Goal: Task Accomplishment & Management: Manage account settings

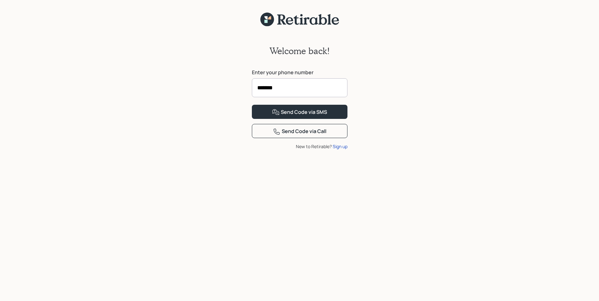
drag, startPoint x: 266, startPoint y: 86, endPoint x: 279, endPoint y: 87, distance: 13.5
click at [279, 87] on input "*******" at bounding box center [300, 87] width 96 height 19
type input "**********"
click at [296, 116] on div "Send Code via SMS" at bounding box center [299, 112] width 55 height 8
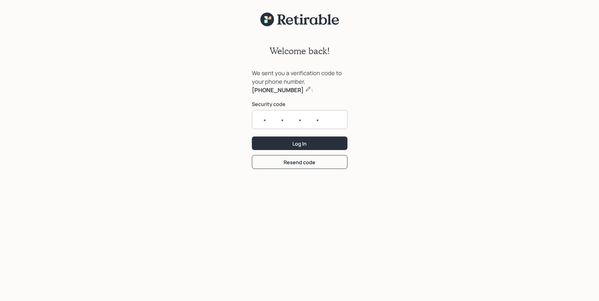
click at [316, 66] on div "Welcome back!" at bounding box center [300, 57] width 96 height 23
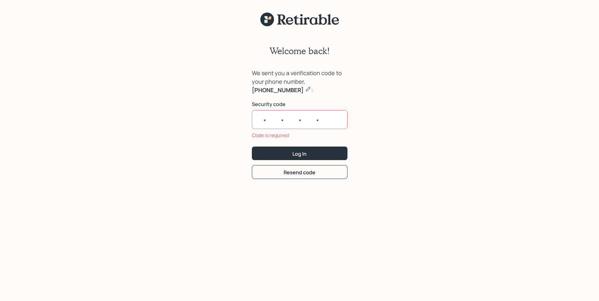
click at [258, 118] on input "text" at bounding box center [300, 119] width 96 height 19
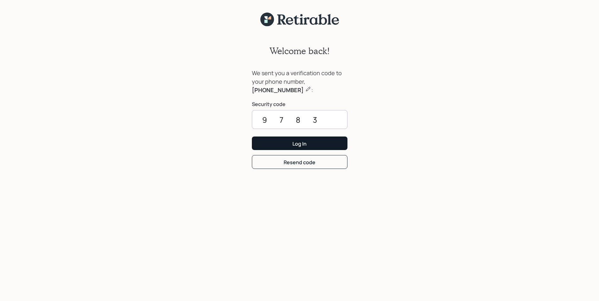
type input "9783"
click at [285, 146] on button "Log In" at bounding box center [300, 143] width 96 height 14
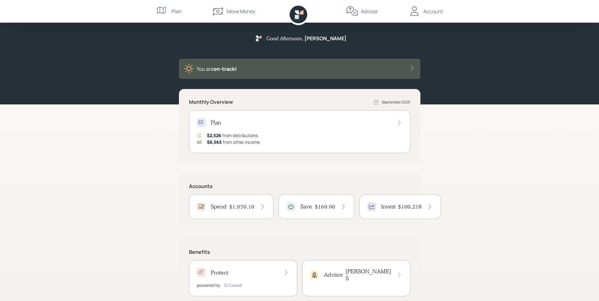
click at [174, 11] on div "Plan" at bounding box center [176, 12] width 10 height 8
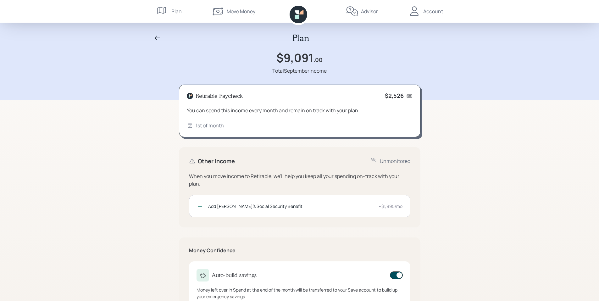
click at [430, 14] on div "Account" at bounding box center [433, 12] width 20 height 8
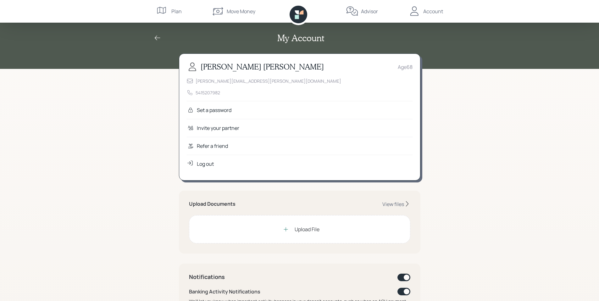
click at [176, 124] on div "My Account [PERSON_NAME] Age [DEMOGRAPHIC_DATA] [PERSON_NAME][EMAIL_ADDRESS][PE…" at bounding box center [299, 291] width 599 height 583
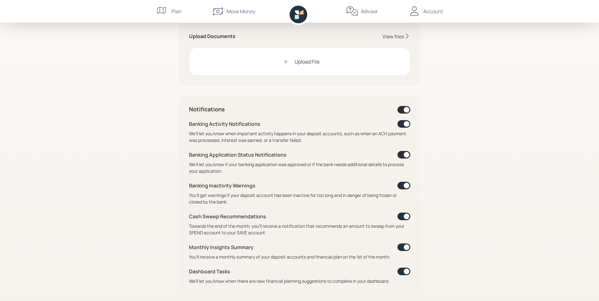
click at [394, 36] on div "View files" at bounding box center [393, 36] width 22 height 7
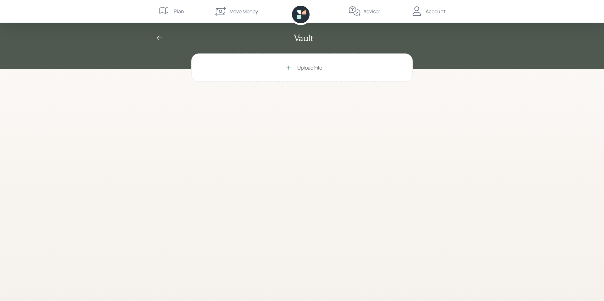
click at [160, 38] on icon at bounding box center [160, 38] width 8 height 8
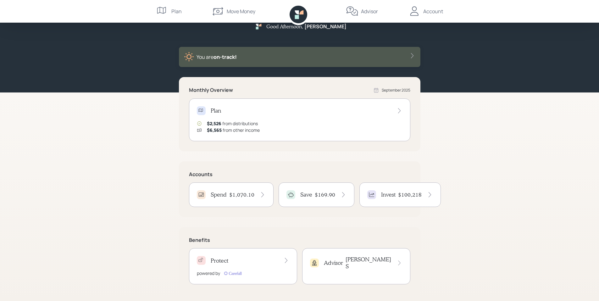
scroll to position [15, 0]
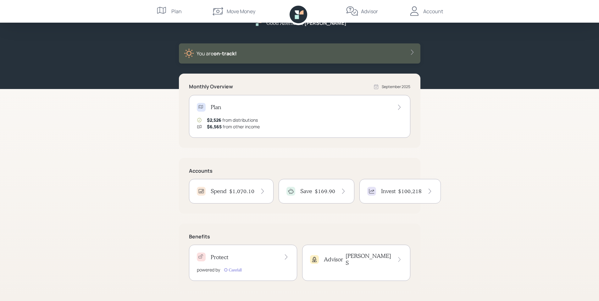
click at [246, 196] on div "Spend $1,070.10" at bounding box center [231, 191] width 85 height 25
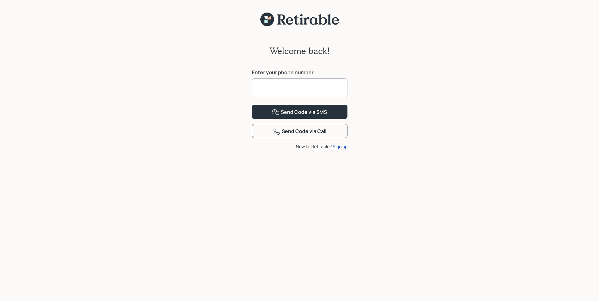
click at [281, 89] on input at bounding box center [300, 87] width 96 height 19
type input "**********"
click at [292, 116] on div "Send Code via SMS" at bounding box center [299, 112] width 55 height 8
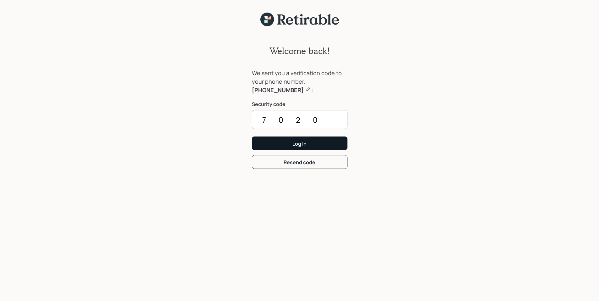
type input "7020"
click at [289, 141] on button "Log In" at bounding box center [300, 143] width 96 height 14
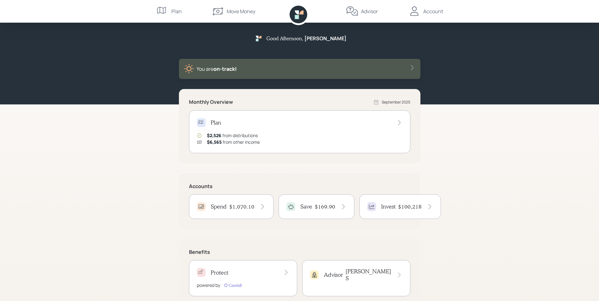
click at [249, 212] on div "Spend $1,070.10" at bounding box center [231, 206] width 85 height 25
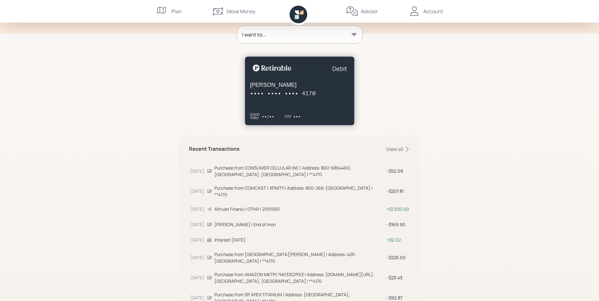
scroll to position [134, 0]
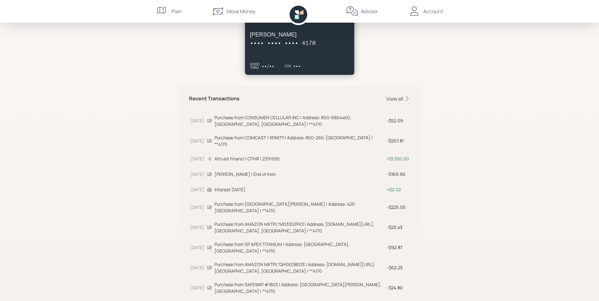
click at [395, 99] on div "View all" at bounding box center [398, 98] width 24 height 7
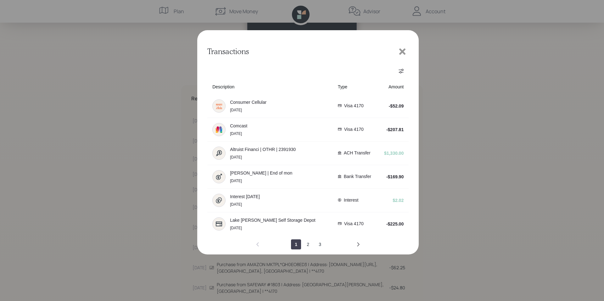
click at [402, 52] on icon at bounding box center [402, 51] width 6 height 6
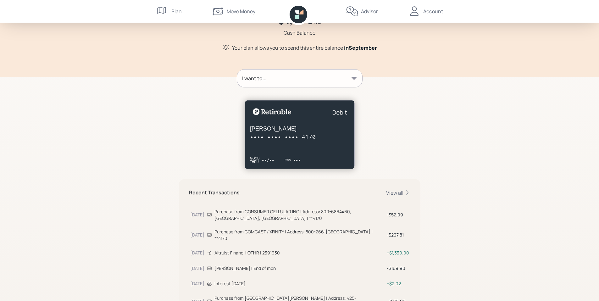
scroll to position [0, 0]
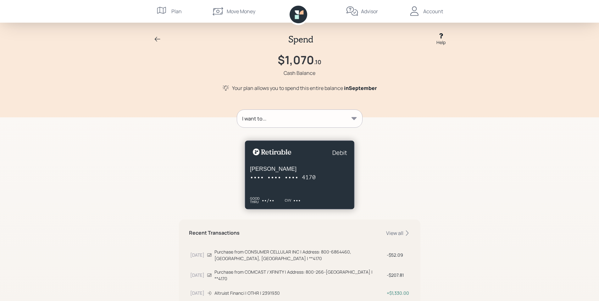
click at [426, 12] on div "Account" at bounding box center [433, 12] width 20 height 8
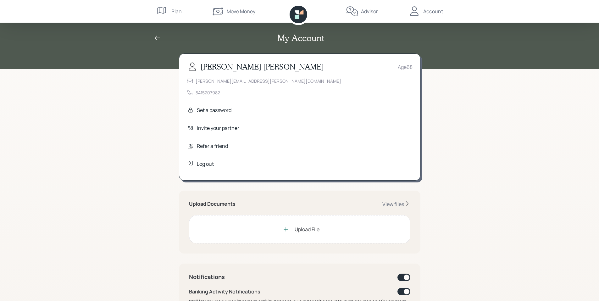
click at [205, 164] on div "Log out" at bounding box center [205, 164] width 17 height 8
